Goal: Task Accomplishment & Management: Use online tool/utility

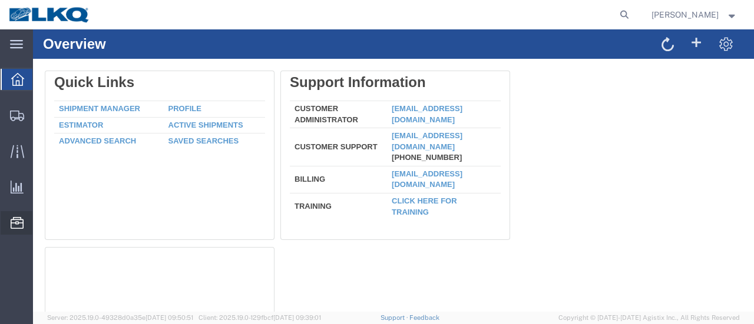
click at [0, 0] on span "Location Appointment" at bounding box center [0, 0] width 0 height 0
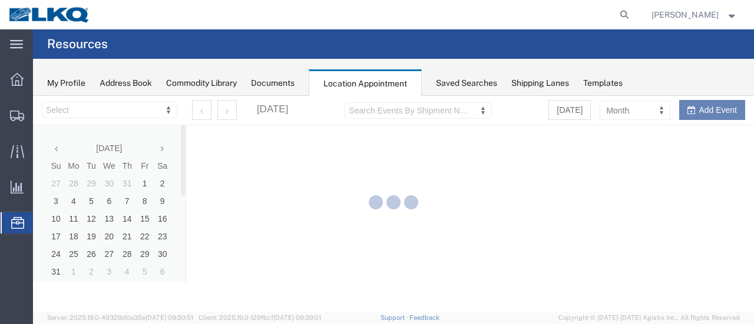
select select "28712"
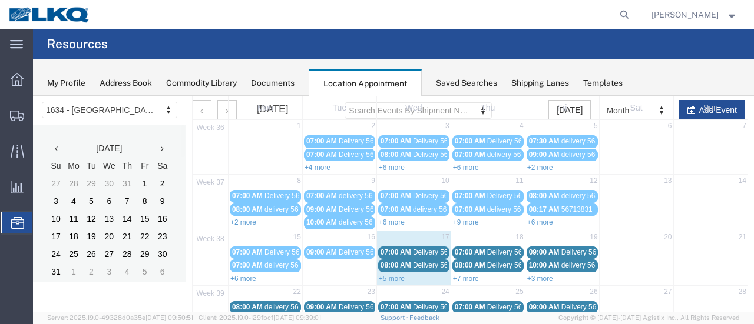
scroll to position [59, 0]
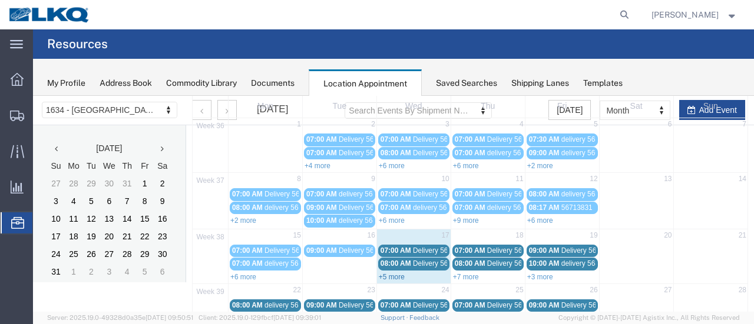
click at [383, 273] on link "+5 more" at bounding box center [392, 277] width 26 height 8
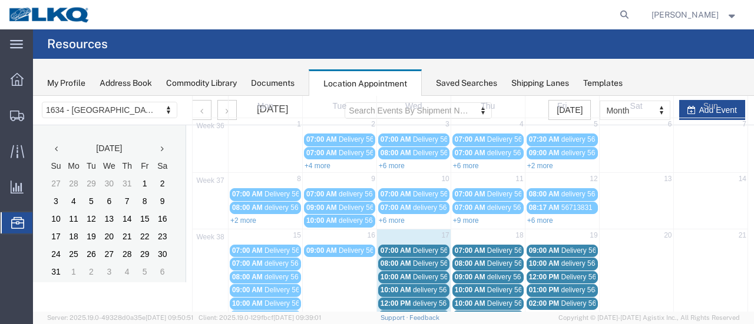
click at [422, 250] on span "Delivery 56467711" at bounding box center [442, 251] width 58 height 8
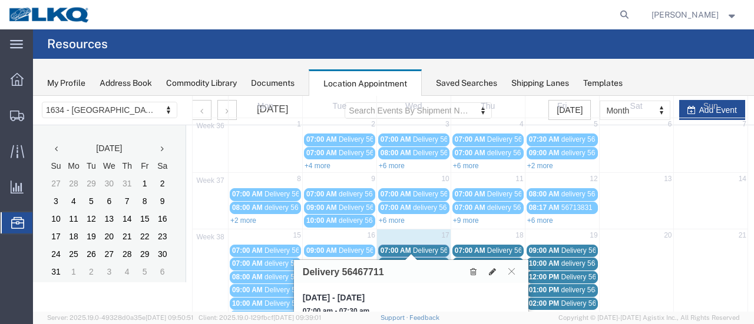
click at [428, 260] on span "Delivery 56467720" at bounding box center [442, 264] width 58 height 8
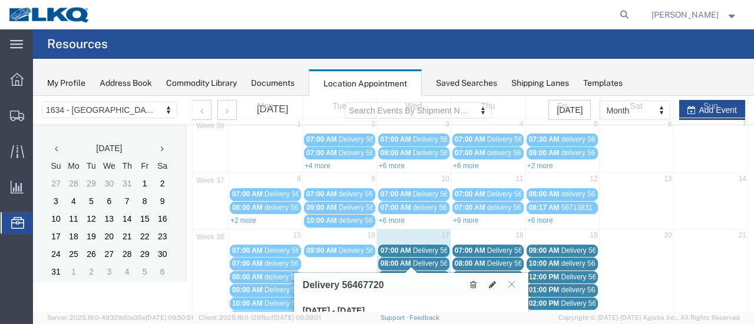
click at [431, 273] on span "Delivery 56467710" at bounding box center [442, 277] width 58 height 8
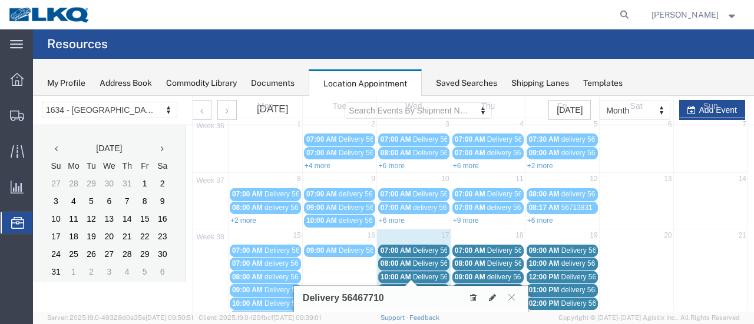
scroll to position [177, 0]
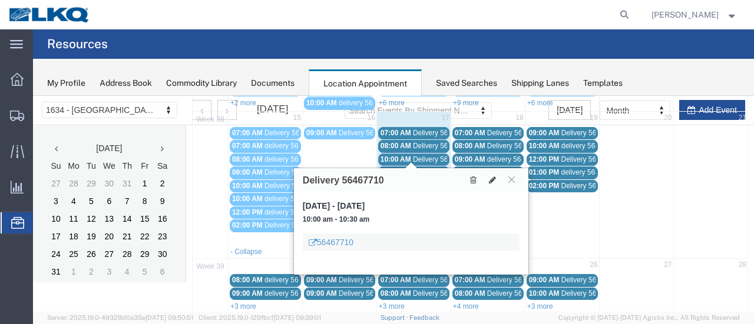
click at [427, 168] on span "delivery 56824835" at bounding box center [441, 172] width 57 height 8
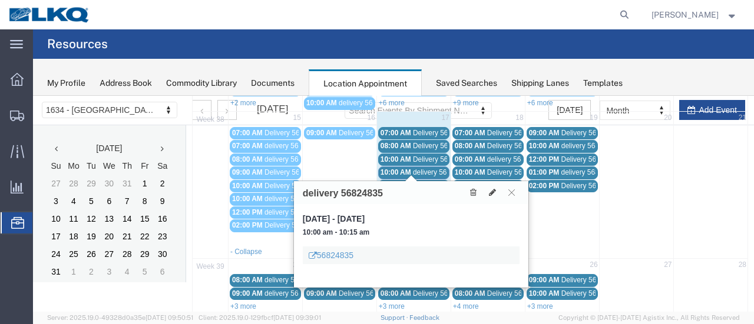
click at [427, 182] on span "delivery 56797418" at bounding box center [441, 186] width 57 height 8
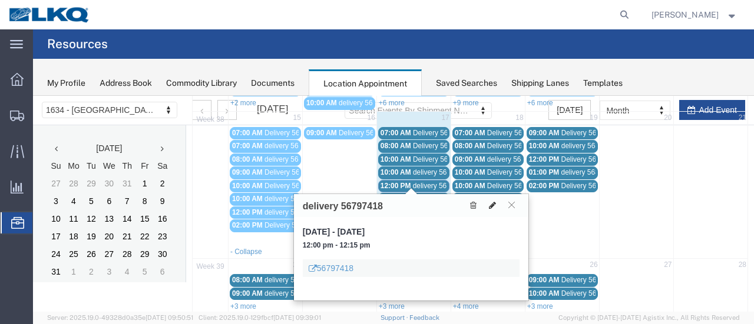
click at [490, 204] on icon at bounding box center [492, 205] width 7 height 8
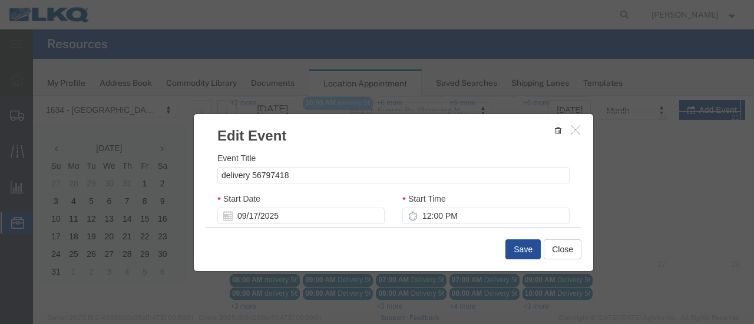
select select
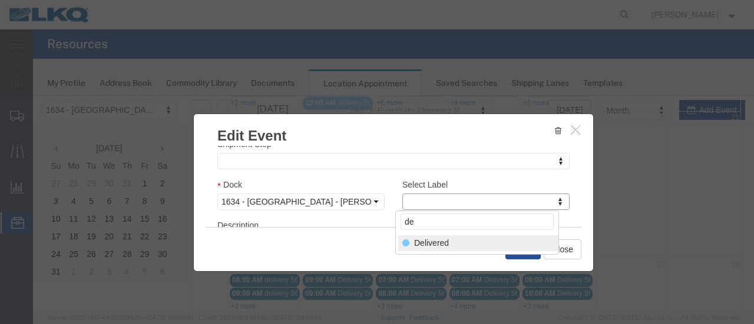
type input "de"
select select "40"
click at [523, 248] on button "Save" at bounding box center [522, 250] width 35 height 20
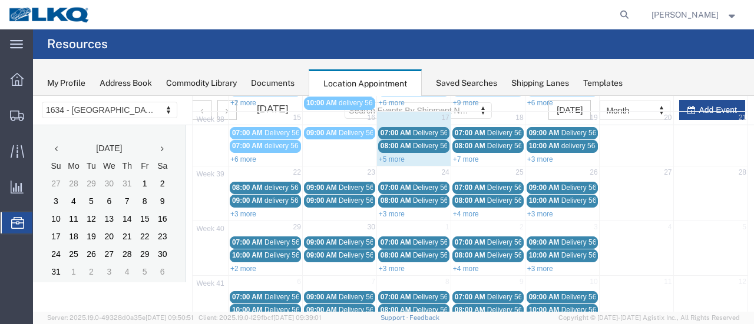
scroll to position [75, 0]
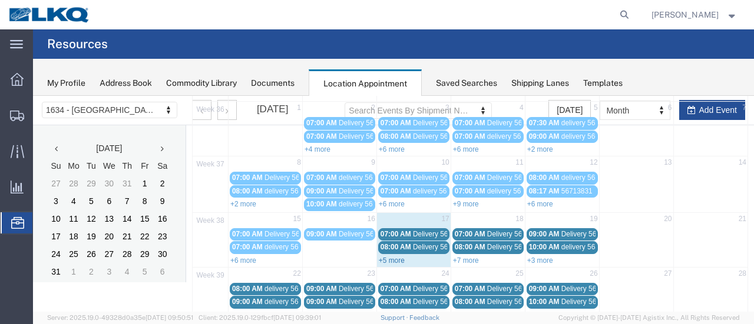
click at [387, 257] on link "+5 more" at bounding box center [392, 261] width 26 height 8
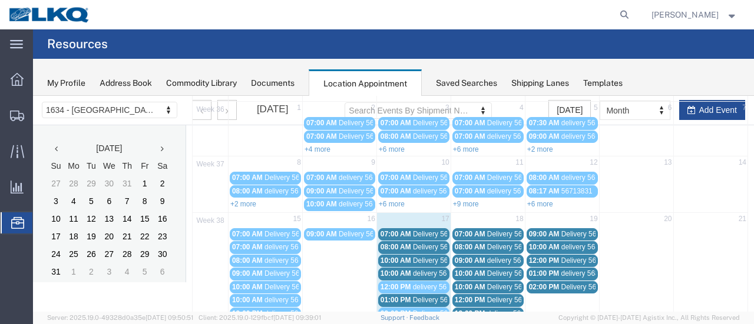
click at [432, 233] on span "Delivery 56467711" at bounding box center [442, 234] width 58 height 8
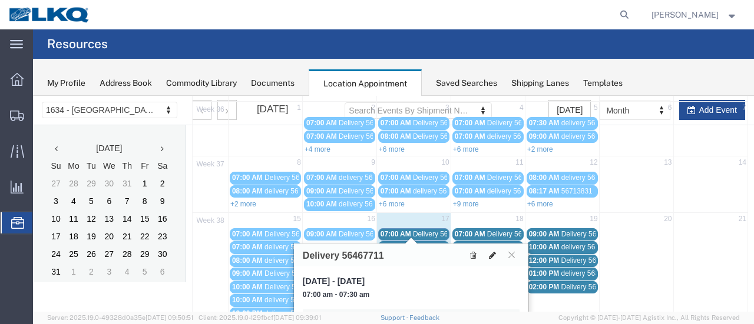
click at [493, 251] on icon at bounding box center [492, 255] width 7 height 8
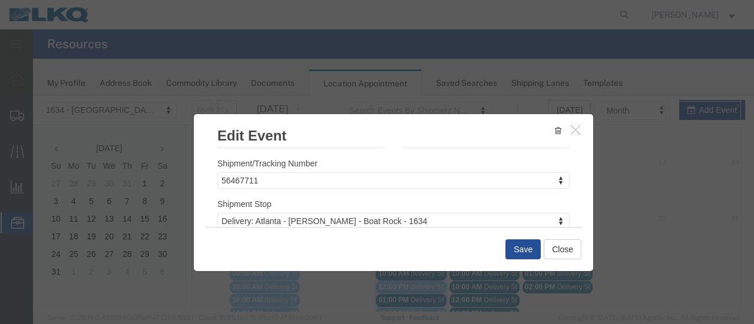
scroll to position [177, 0]
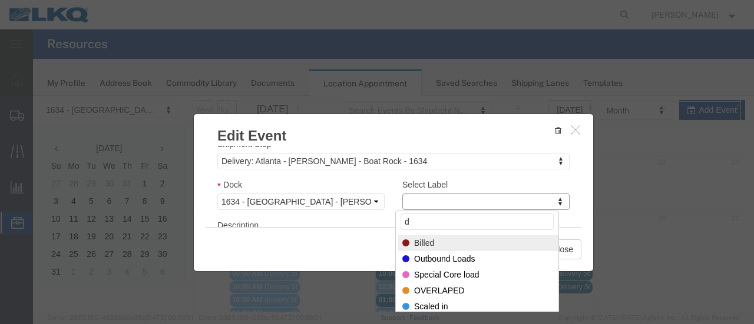
type input "de"
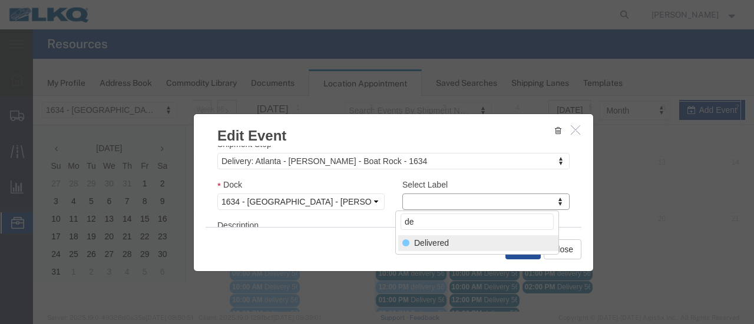
select select "40"
click at [518, 248] on button "Save" at bounding box center [522, 250] width 35 height 20
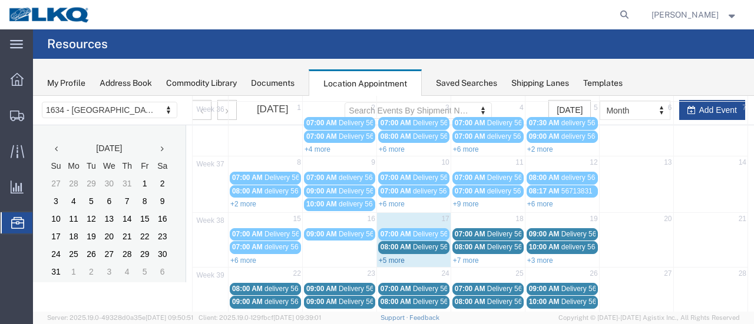
click at [380, 257] on link "+5 more" at bounding box center [392, 261] width 26 height 8
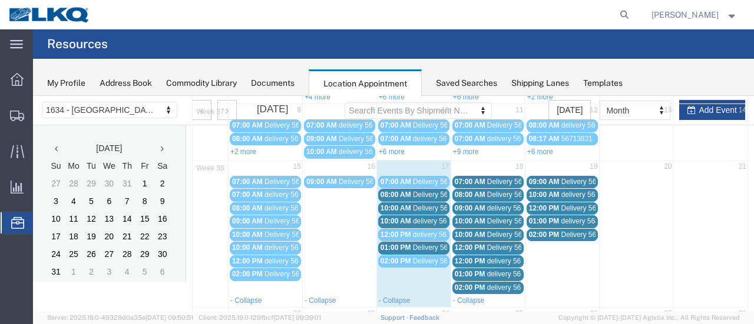
scroll to position [134, 0]
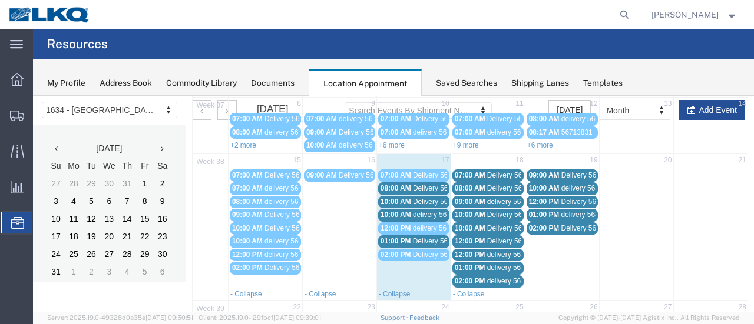
click at [415, 187] on span "Delivery 56467720" at bounding box center [442, 188] width 58 height 8
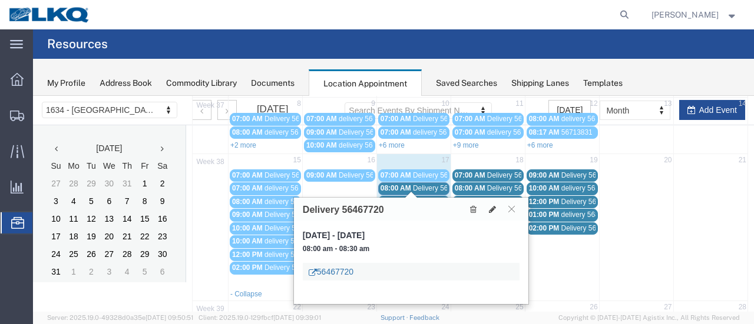
click at [337, 271] on link "56467720" at bounding box center [331, 272] width 45 height 12
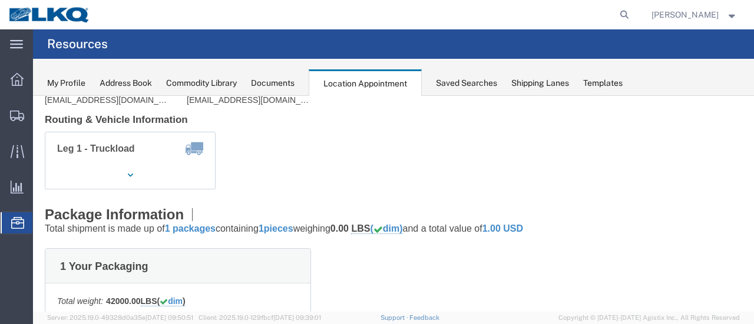
scroll to position [0, 0]
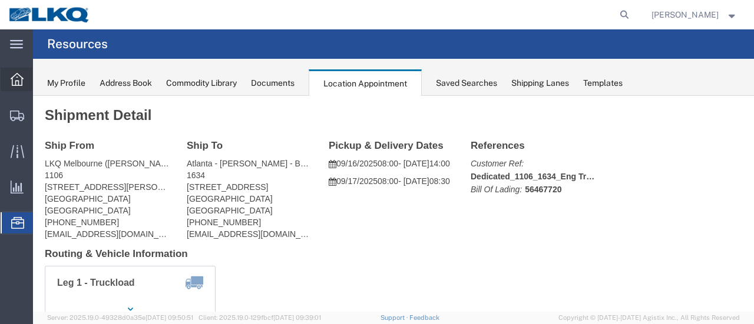
click at [15, 75] on icon at bounding box center [17, 79] width 13 height 13
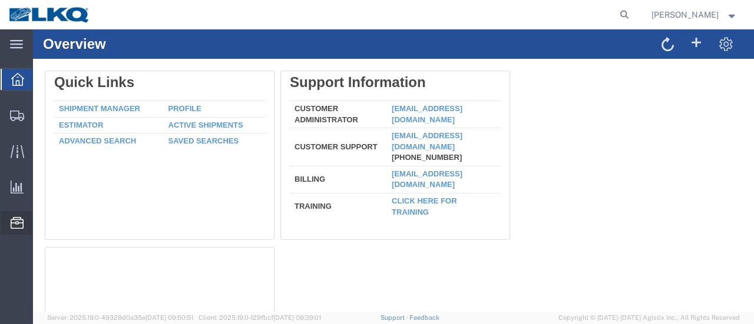
click at [0, 0] on span "Location Appointment" at bounding box center [0, 0] width 0 height 0
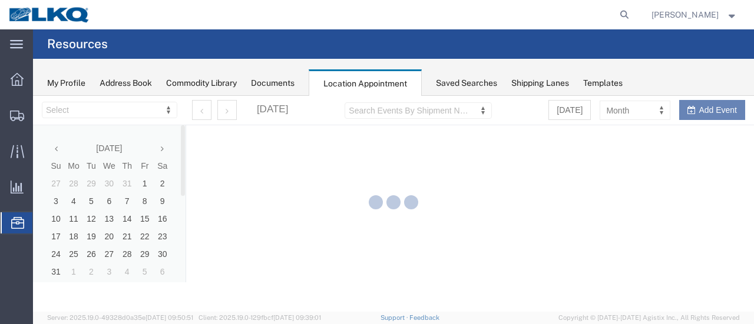
select select "28712"
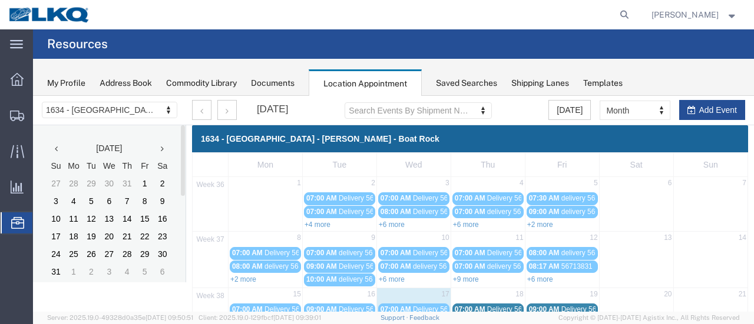
scroll to position [118, 0]
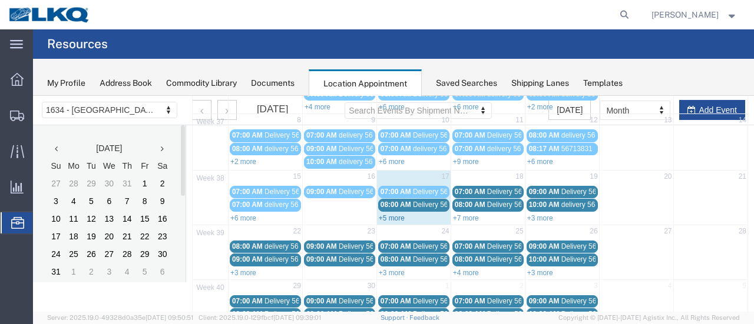
click at [383, 214] on link "+5 more" at bounding box center [392, 218] width 26 height 8
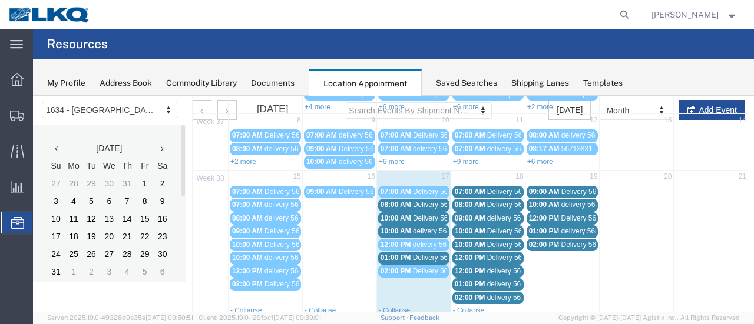
click at [423, 214] on span "Delivery 56467710" at bounding box center [442, 218] width 58 height 8
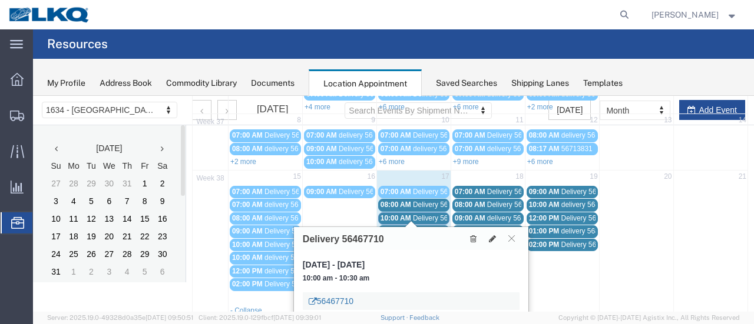
click at [342, 299] on link "56467710" at bounding box center [331, 302] width 45 height 12
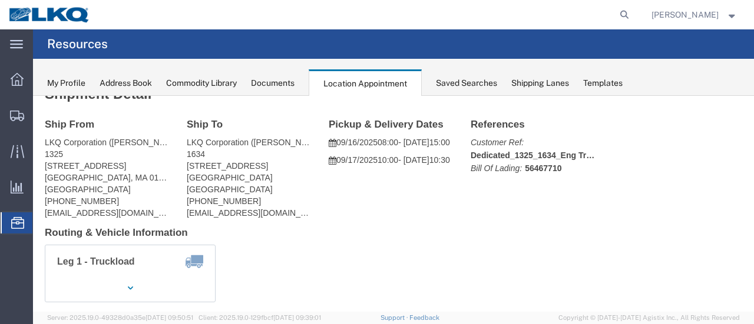
scroll to position [0, 0]
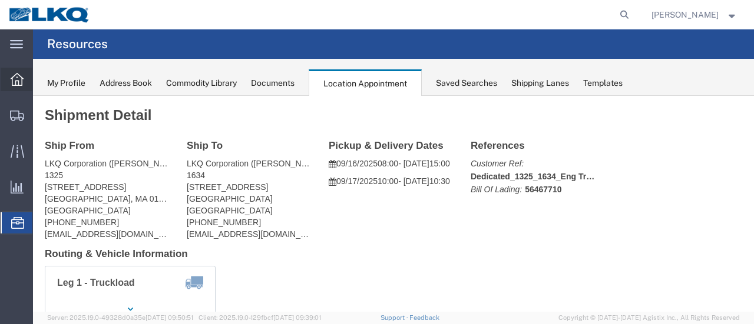
click at [24, 80] on div at bounding box center [17, 80] width 33 height 24
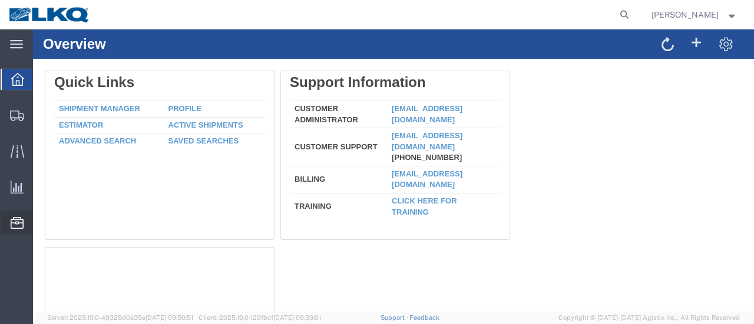
click at [0, 0] on span "Location Appointment" at bounding box center [0, 0] width 0 height 0
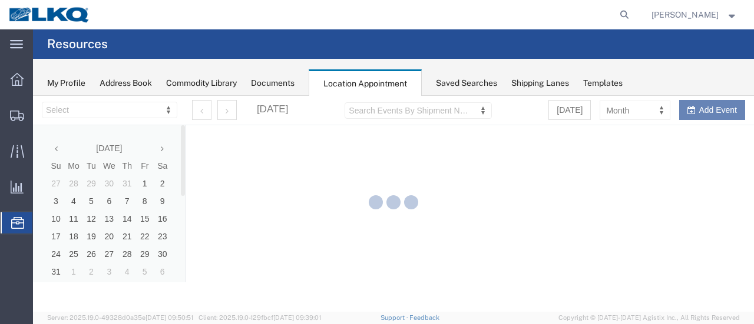
select select "28712"
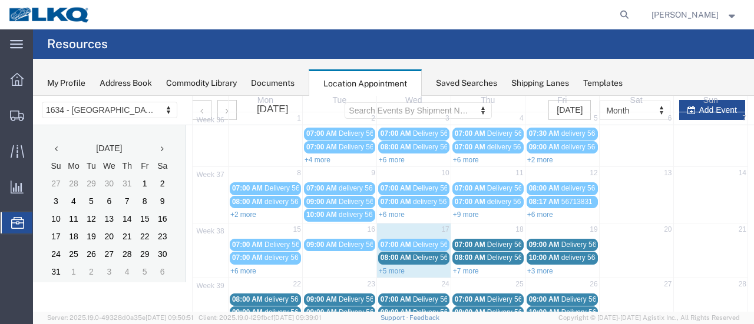
scroll to position [118, 0]
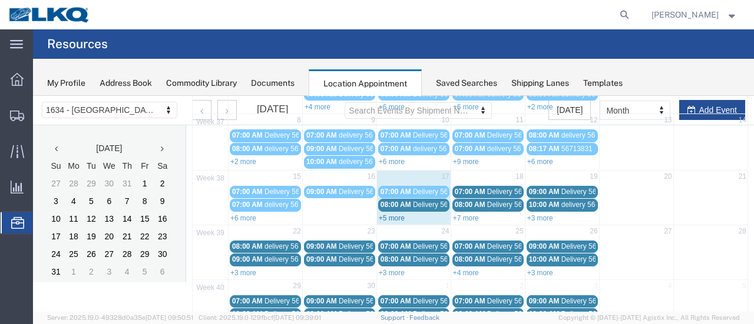
click at [389, 214] on link "+5 more" at bounding box center [392, 218] width 26 height 8
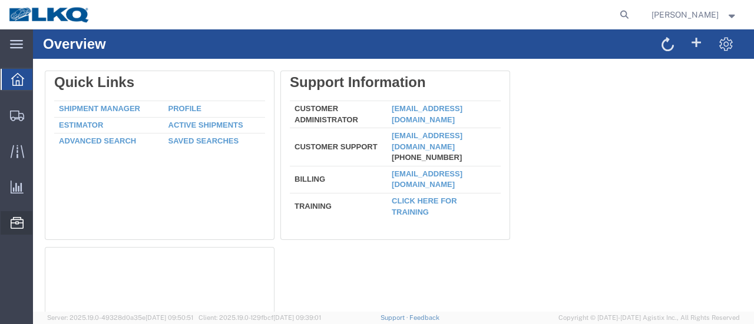
click at [0, 0] on span "Location Appointment" at bounding box center [0, 0] width 0 height 0
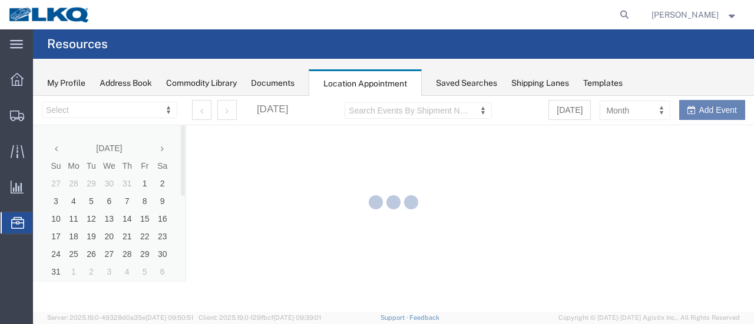
select select "28712"
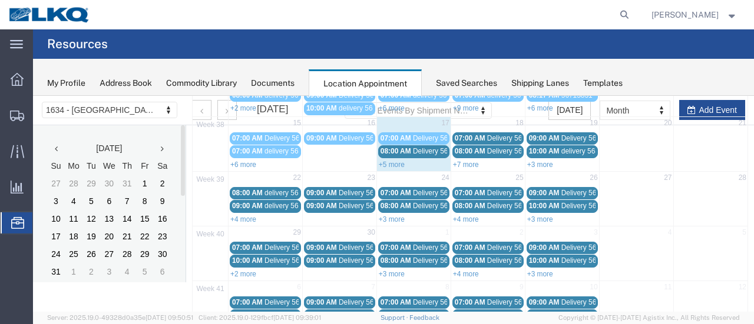
scroll to position [177, 0]
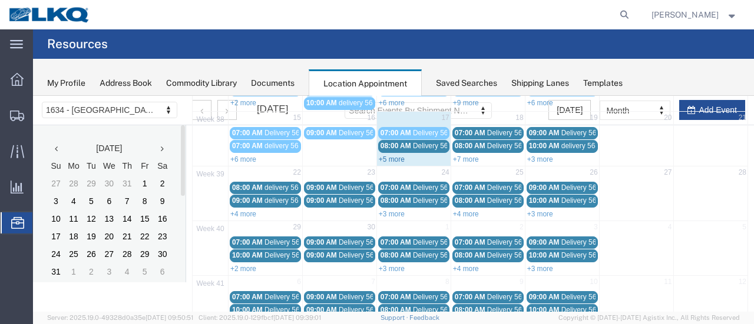
click at [392, 155] on link "+5 more" at bounding box center [392, 159] width 26 height 8
